Goal: Task Accomplishment & Management: Manage account settings

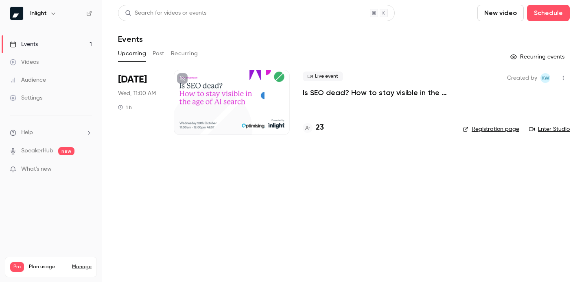
click at [239, 106] on div at bounding box center [232, 102] width 116 height 65
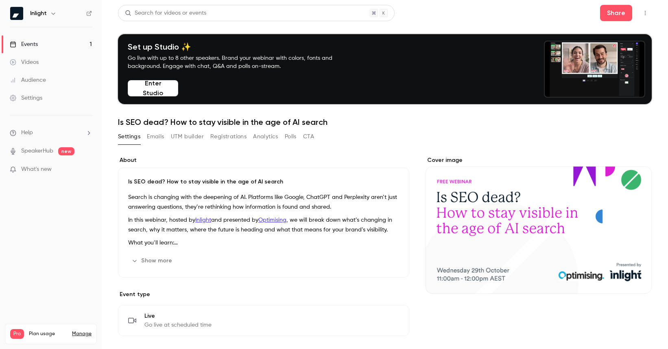
click at [233, 133] on button "Registrations" at bounding box center [228, 136] width 36 height 13
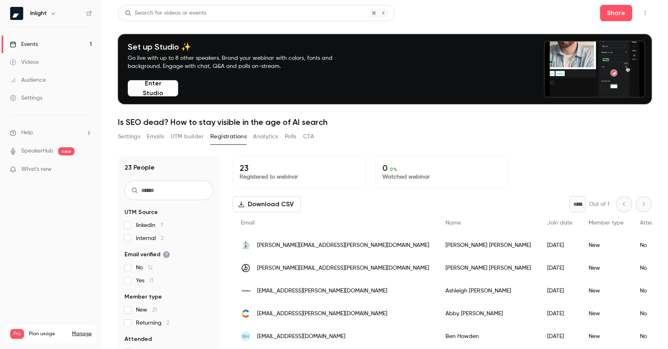
click at [35, 45] on div "Events" at bounding box center [24, 44] width 28 height 8
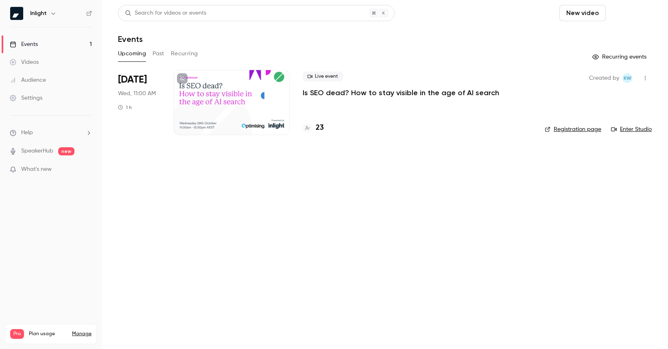
click at [585, 14] on button "Schedule" at bounding box center [630, 13] width 43 height 16
click at [585, 37] on div "One time event" at bounding box center [614, 35] width 62 height 8
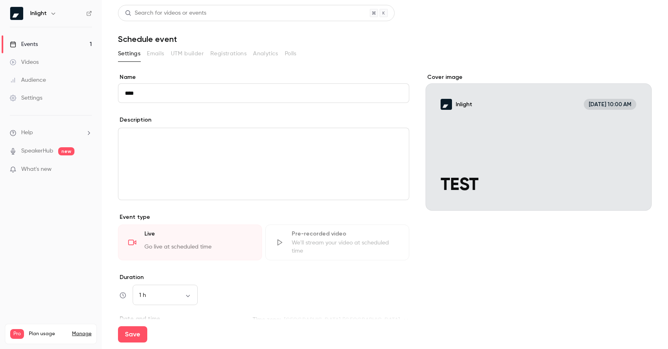
type input "****"
click at [243, 151] on div "editor" at bounding box center [263, 164] width 290 height 72
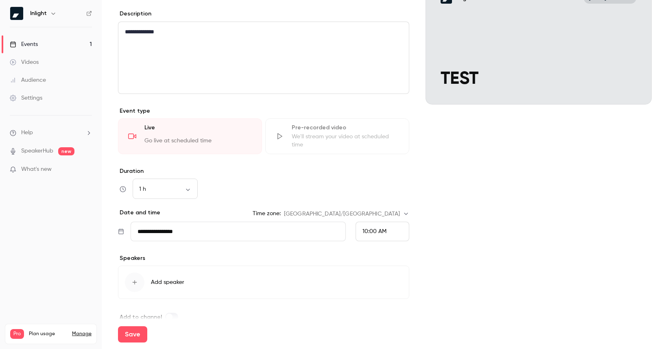
scroll to position [121, 0]
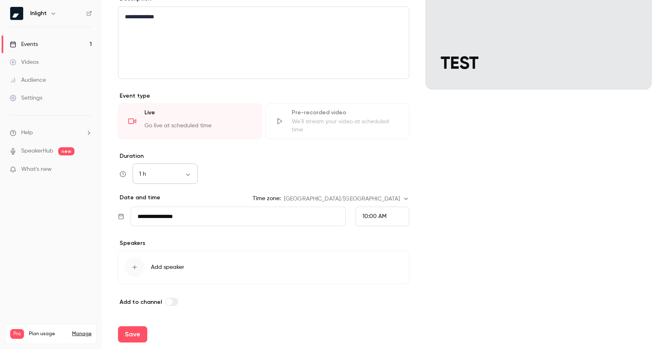
click at [174, 175] on body "**********" at bounding box center [334, 174] width 668 height 349
click at [163, 201] on li "15 min" at bounding box center [165, 195] width 65 height 21
type input "**"
click at [205, 220] on input "**********" at bounding box center [238, 217] width 215 height 20
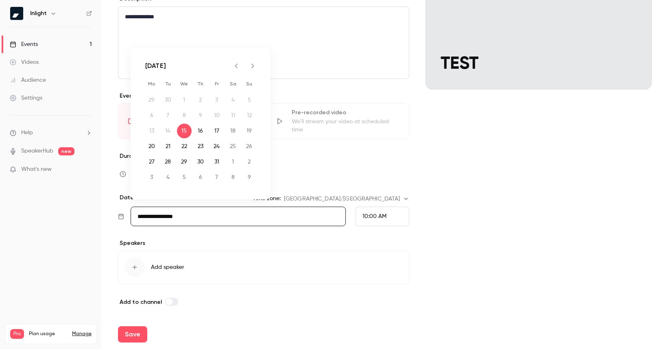
click at [377, 218] on span "10:00 AM" at bounding box center [374, 216] width 24 height 6
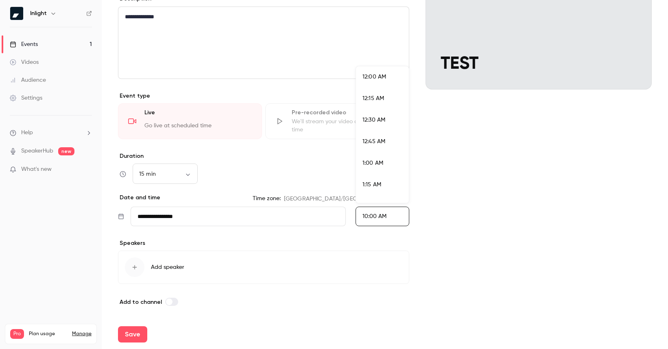
scroll to position [804, 0]
click at [381, 151] on li "10:15 AM" at bounding box center [382, 157] width 53 height 22
click at [148, 267] on button "Add speaker" at bounding box center [263, 266] width 291 height 33
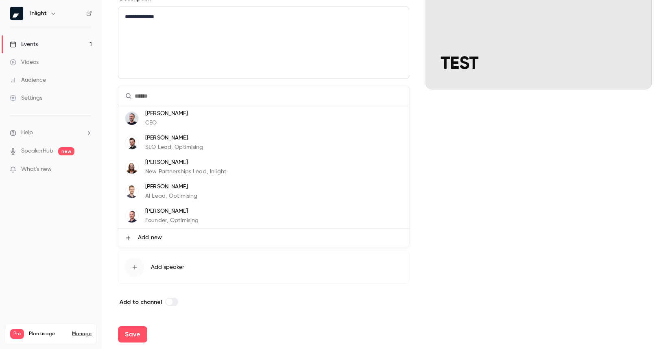
click at [175, 170] on p "New Partnerships Lead, Inlight" at bounding box center [185, 172] width 81 height 9
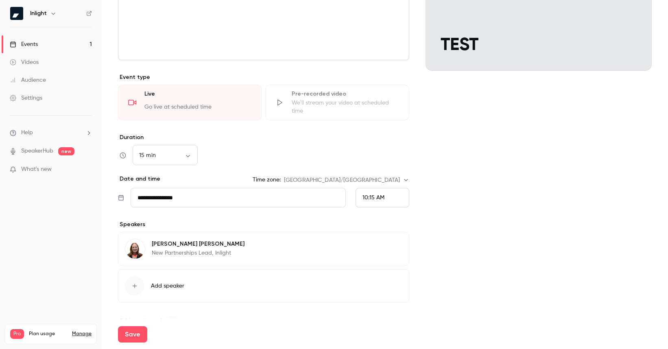
scroll to position [159, 0]
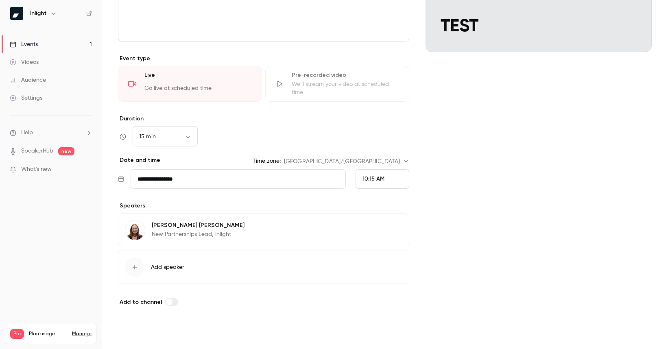
click at [135, 282] on button "Save" at bounding box center [132, 334] width 29 height 16
type input "**"
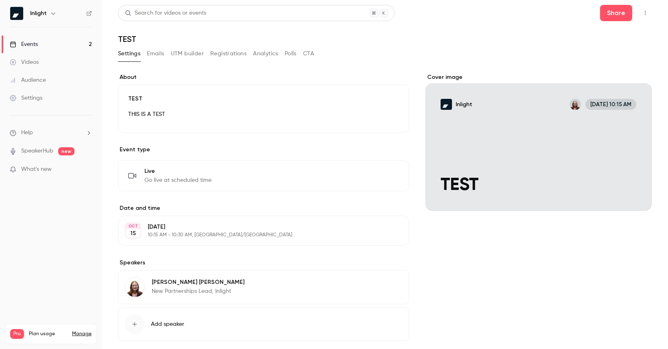
click at [311, 48] on button "CTA" at bounding box center [308, 53] width 11 height 13
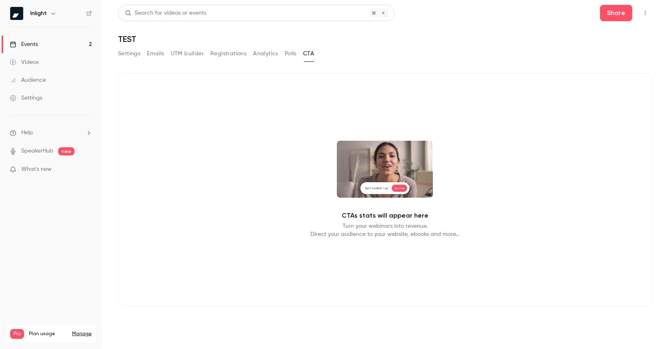
click at [585, 14] on button "button" at bounding box center [644, 13] width 13 height 13
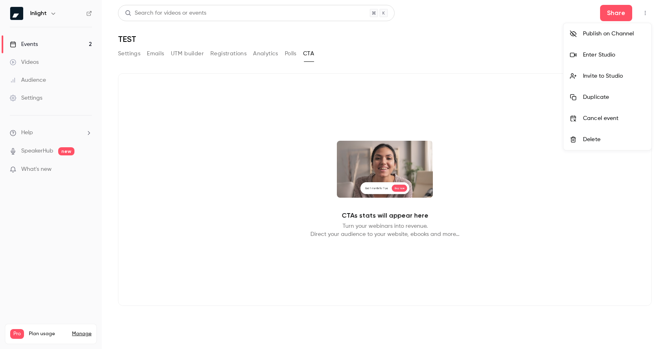
click at [221, 56] on div at bounding box center [334, 174] width 668 height 349
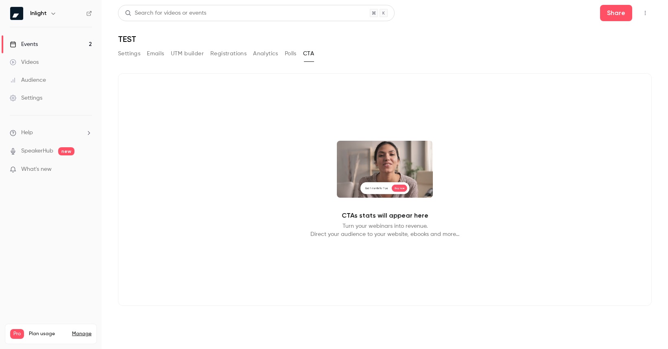
click at [222, 54] on button "Registrations" at bounding box center [228, 53] width 36 height 13
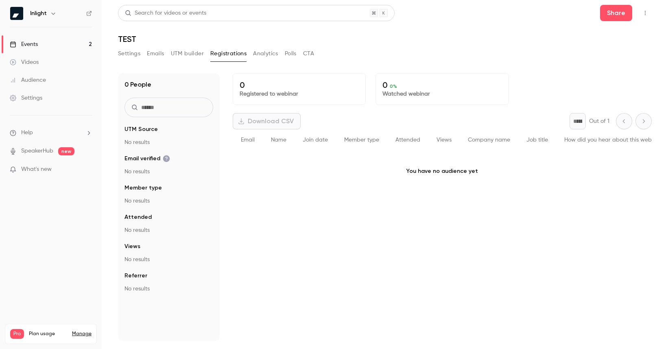
click at [585, 13] on icon "button" at bounding box center [645, 13] width 7 height 6
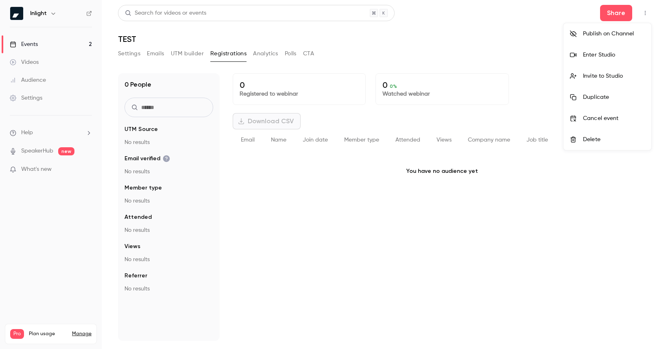
click at [585, 75] on div "Invite to Studio" at bounding box center [614, 76] width 62 height 8
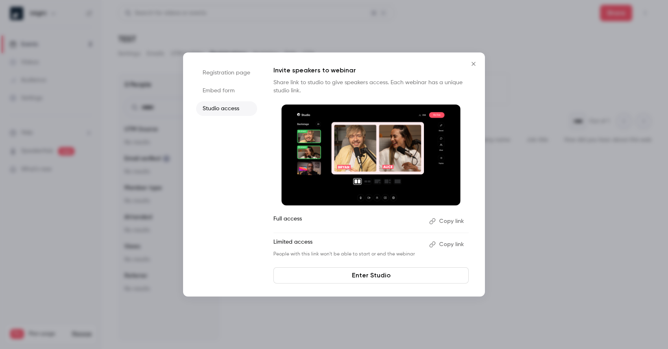
click at [449, 221] on button "Copy link" at bounding box center [447, 221] width 43 height 13
click at [238, 72] on li "Registration page" at bounding box center [226, 72] width 61 height 15
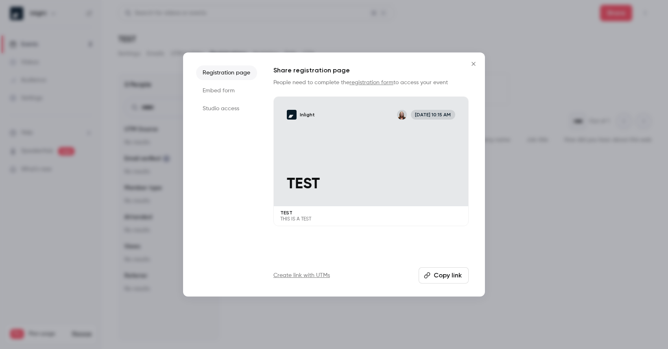
click at [223, 94] on li "Embed form" at bounding box center [226, 90] width 61 height 15
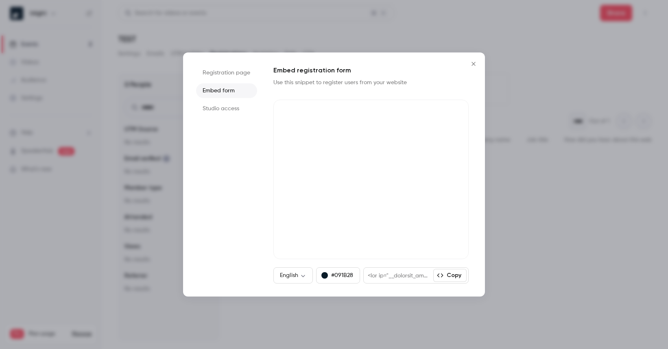
click at [471, 61] on icon "Close" at bounding box center [473, 64] width 10 height 7
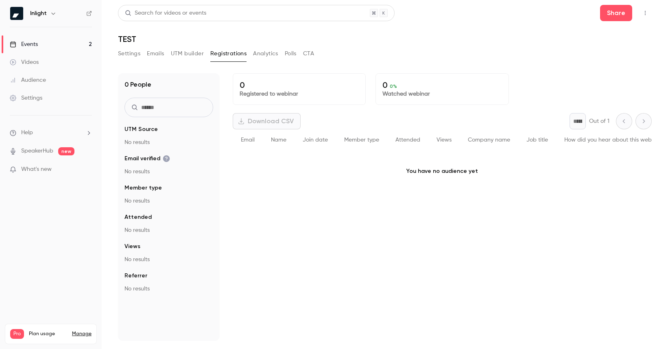
click at [585, 13] on button "button" at bounding box center [644, 13] width 13 height 13
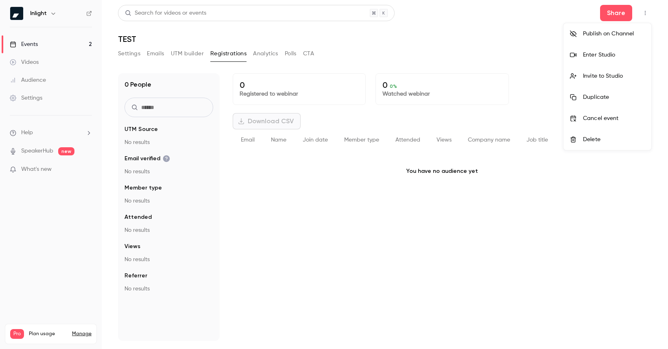
click at [585, 11] on div at bounding box center [334, 174] width 668 height 349
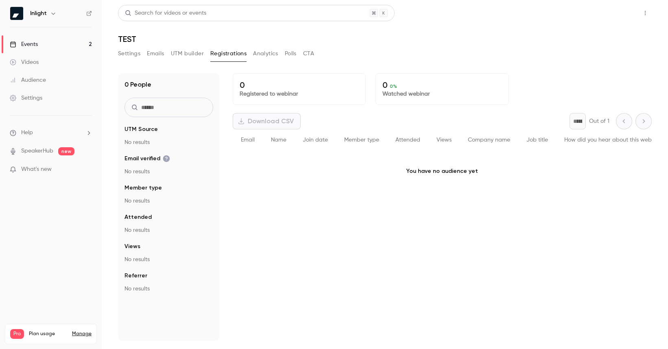
click at [585, 13] on button "Share" at bounding box center [616, 13] width 32 height 16
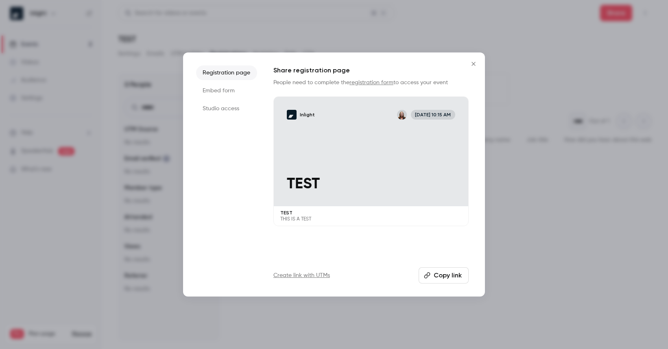
click at [432, 279] on button "Copy link" at bounding box center [443, 275] width 50 height 16
click at [474, 60] on button "Close" at bounding box center [473, 64] width 16 height 16
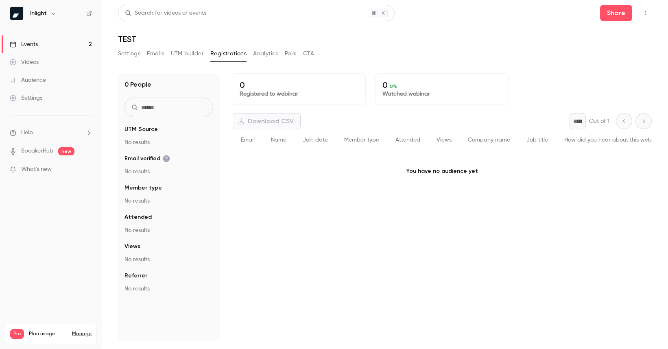
click at [72, 41] on link "Events 2" at bounding box center [51, 44] width 102 height 18
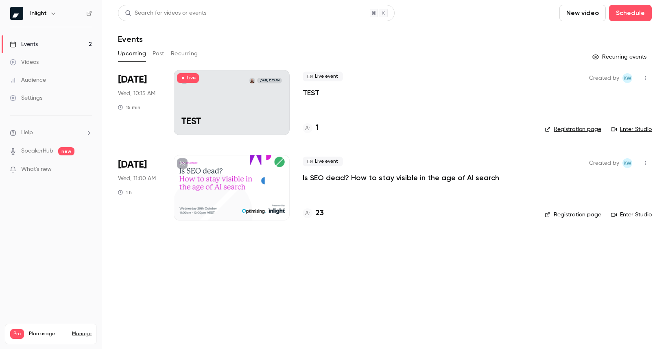
click at [585, 127] on link "Registration page" at bounding box center [572, 129] width 57 height 8
click at [585, 81] on button "button" at bounding box center [644, 78] width 13 height 13
click at [585, 183] on div "Delete" at bounding box center [614, 183] width 62 height 8
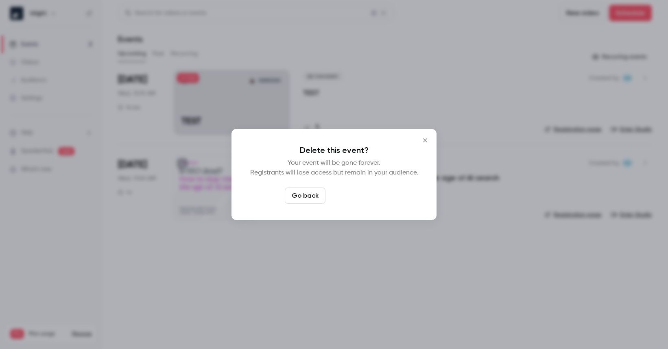
click at [366, 194] on button "Delete event" at bounding box center [356, 195] width 54 height 16
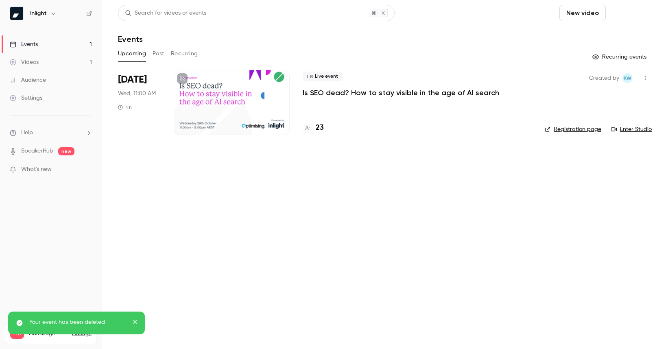
click at [585, 16] on button "Schedule" at bounding box center [630, 13] width 43 height 16
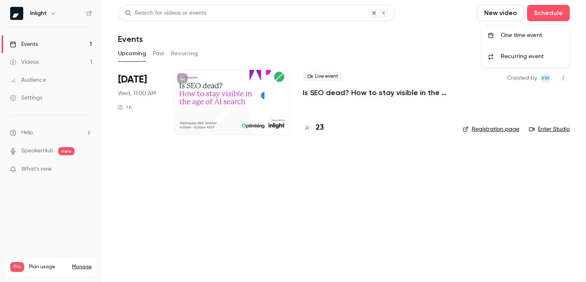
click at [547, 15] on div at bounding box center [293, 141] width 586 height 282
click at [547, 15] on button "Schedule" at bounding box center [548, 13] width 43 height 16
click at [407, 150] on div at bounding box center [293, 141] width 586 height 282
click at [357, 98] on div "Live event Is SEO dead? How to stay visible in the age of AI search 23" at bounding box center [376, 102] width 147 height 65
click at [327, 94] on p "Is SEO dead? How to stay visible in the age of AI search" at bounding box center [376, 93] width 147 height 10
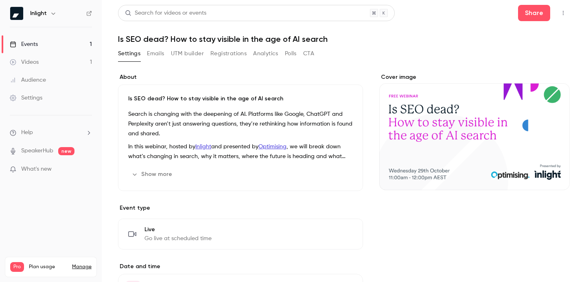
click at [560, 13] on icon "button" at bounding box center [563, 13] width 7 height 6
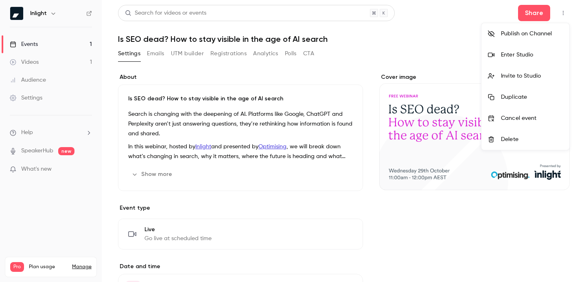
click at [525, 73] on div "Invite to Studio" at bounding box center [532, 76] width 62 height 8
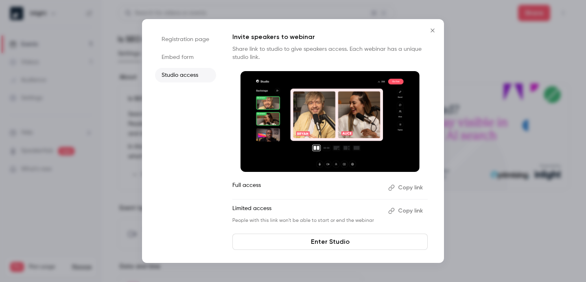
click at [185, 75] on li "Studio access" at bounding box center [185, 75] width 61 height 15
click at [397, 212] on button "Copy link" at bounding box center [406, 211] width 43 height 13
click at [266, 216] on p "Limited access" at bounding box center [308, 211] width 152 height 13
click at [316, 243] on link "Enter Studio" at bounding box center [329, 242] width 195 height 16
click at [401, 209] on button "Copy link" at bounding box center [406, 211] width 43 height 13
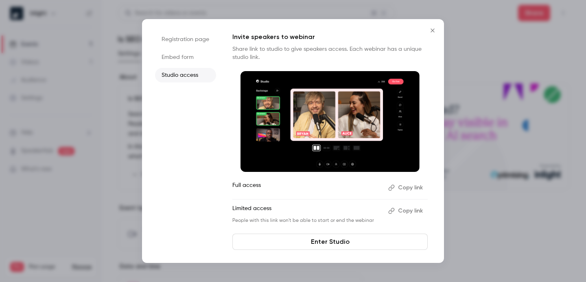
click at [433, 32] on icon "Close" at bounding box center [432, 30] width 10 height 7
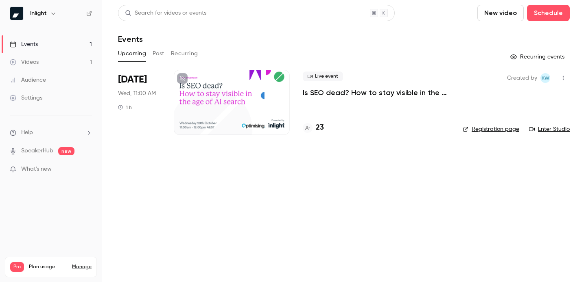
click at [350, 94] on p "Is SEO dead? How to stay visible in the age of AI search" at bounding box center [376, 93] width 147 height 10
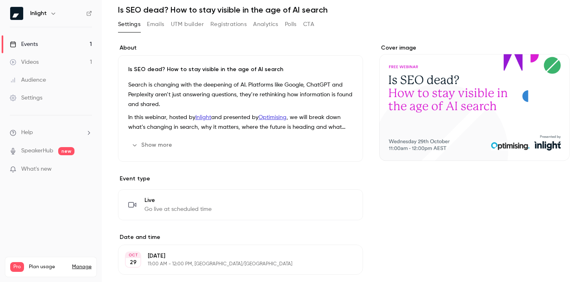
scroll to position [30, 0]
click at [154, 142] on button "Show more" at bounding box center [152, 144] width 49 height 13
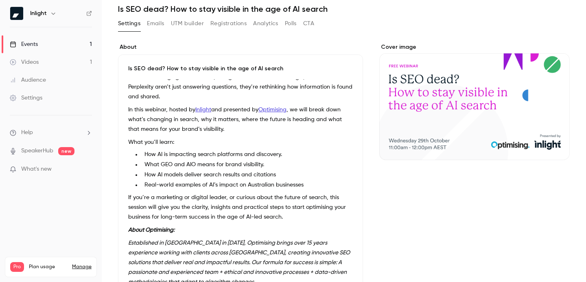
scroll to position [0, 0]
